Goal: Task Accomplishment & Management: Manage account settings

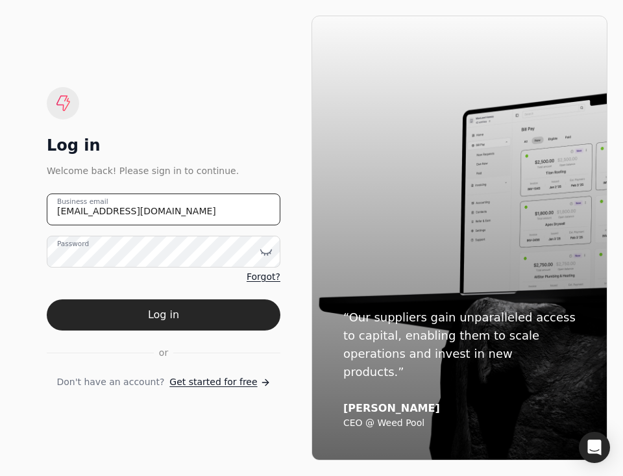
click at [110, 212] on email "team+finishlinefreight@helloquickly.com" at bounding box center [164, 209] width 234 height 32
type email "cam@helloquickly.com"
click at [47, 299] on button "Log in" at bounding box center [164, 314] width 234 height 31
